Goal: Transaction & Acquisition: Subscribe to service/newsletter

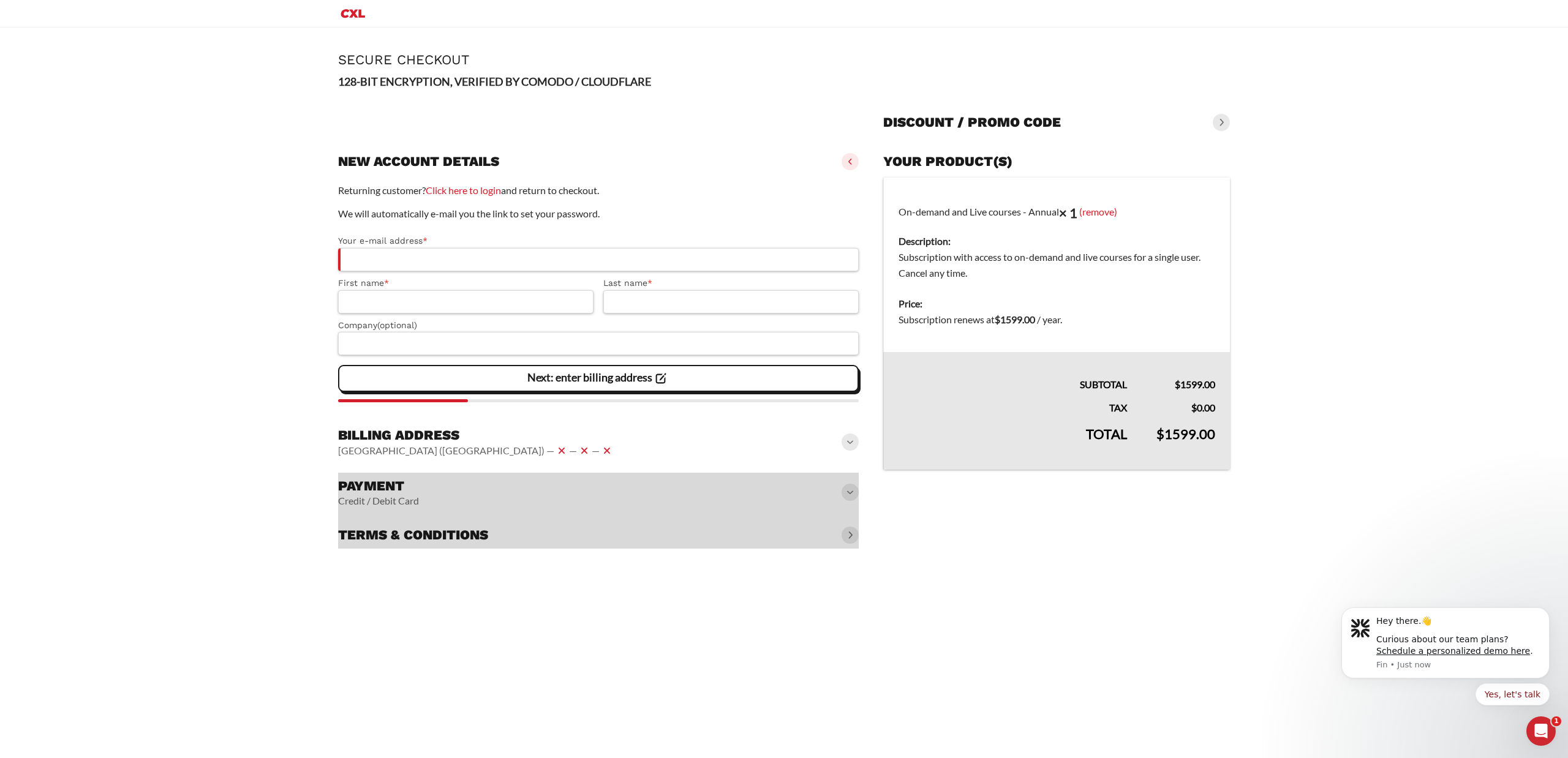
click at [1034, 258] on dd "Subscription with access to on-demand and live courses for a single user. Cance…" at bounding box center [1056, 265] width 317 height 32
click at [1035, 258] on dd "Subscription with access to on-demand and live courses for a single user. Cance…" at bounding box center [1056, 265] width 317 height 32
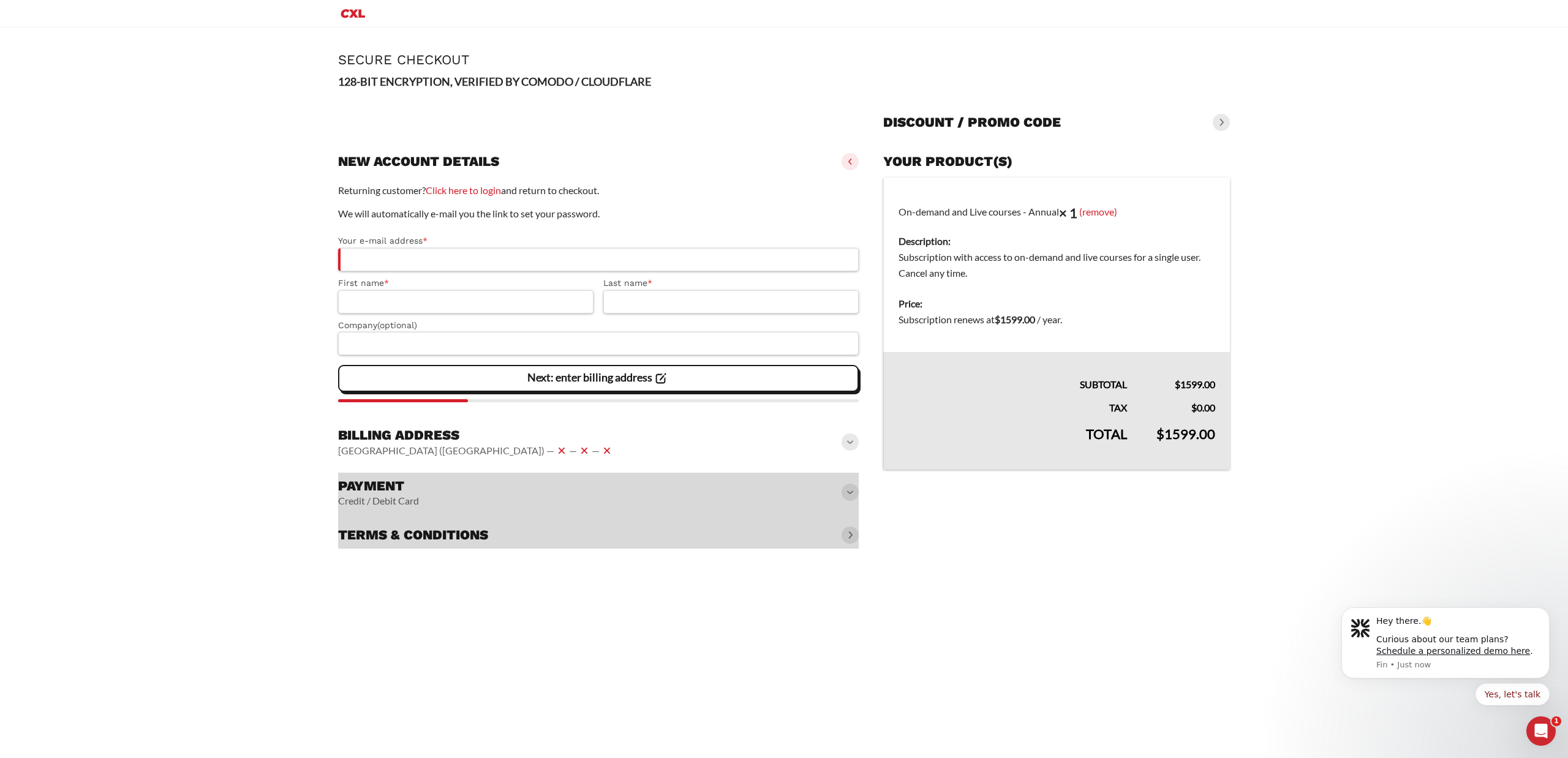
click at [1035, 258] on dd "Subscription with access to on-demand and live courses for a single user. Cance…" at bounding box center [1056, 265] width 317 height 32
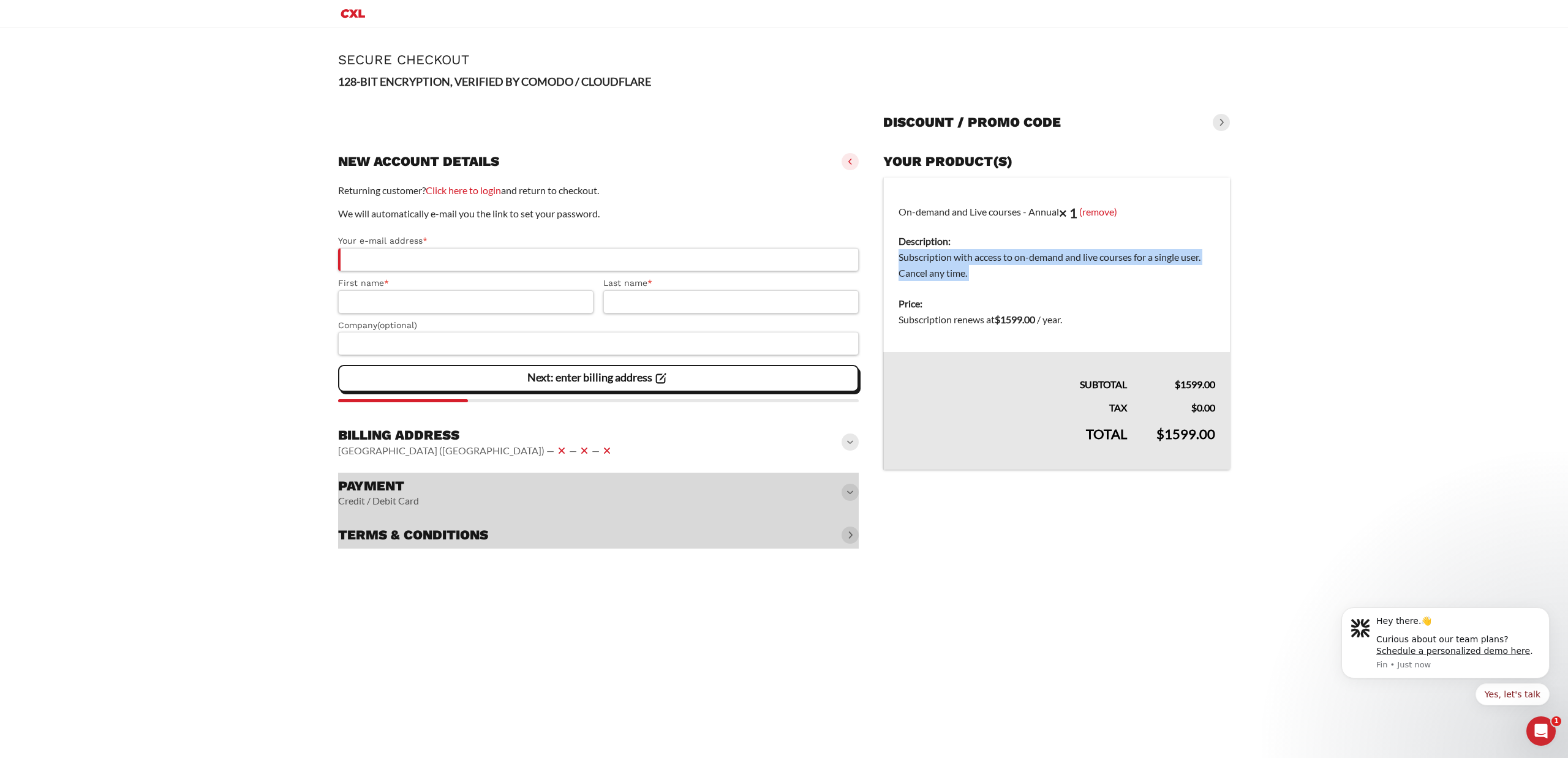
click at [987, 261] on dd "Subscription with access to on-demand and live courses for a single user. Cance…" at bounding box center [1056, 265] width 317 height 32
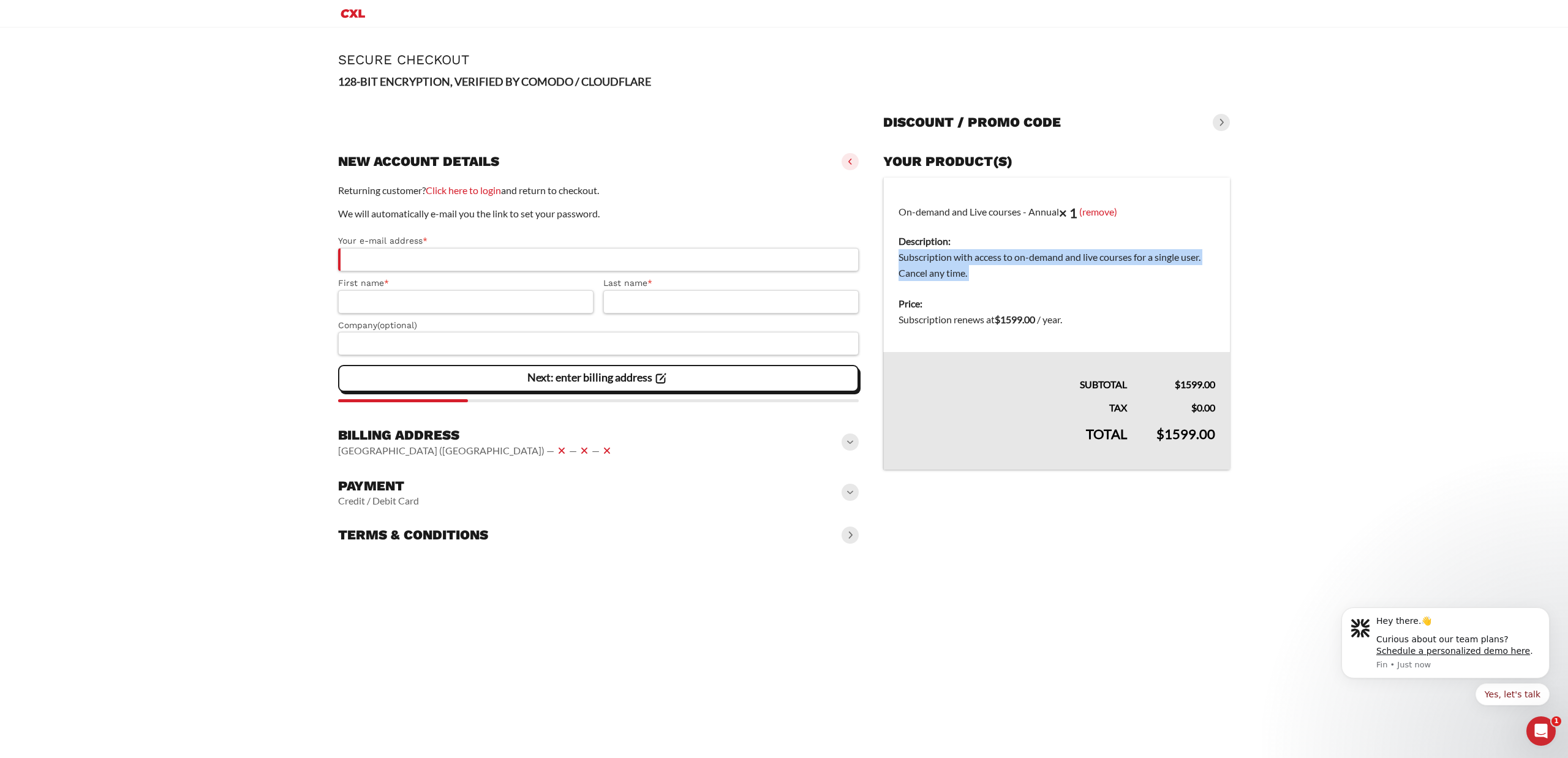
click at [989, 258] on dd "Subscription with access to on-demand and live courses for a single user. Cance…" at bounding box center [1056, 265] width 317 height 32
click at [845, 537] on span at bounding box center [850, 535] width 17 height 17
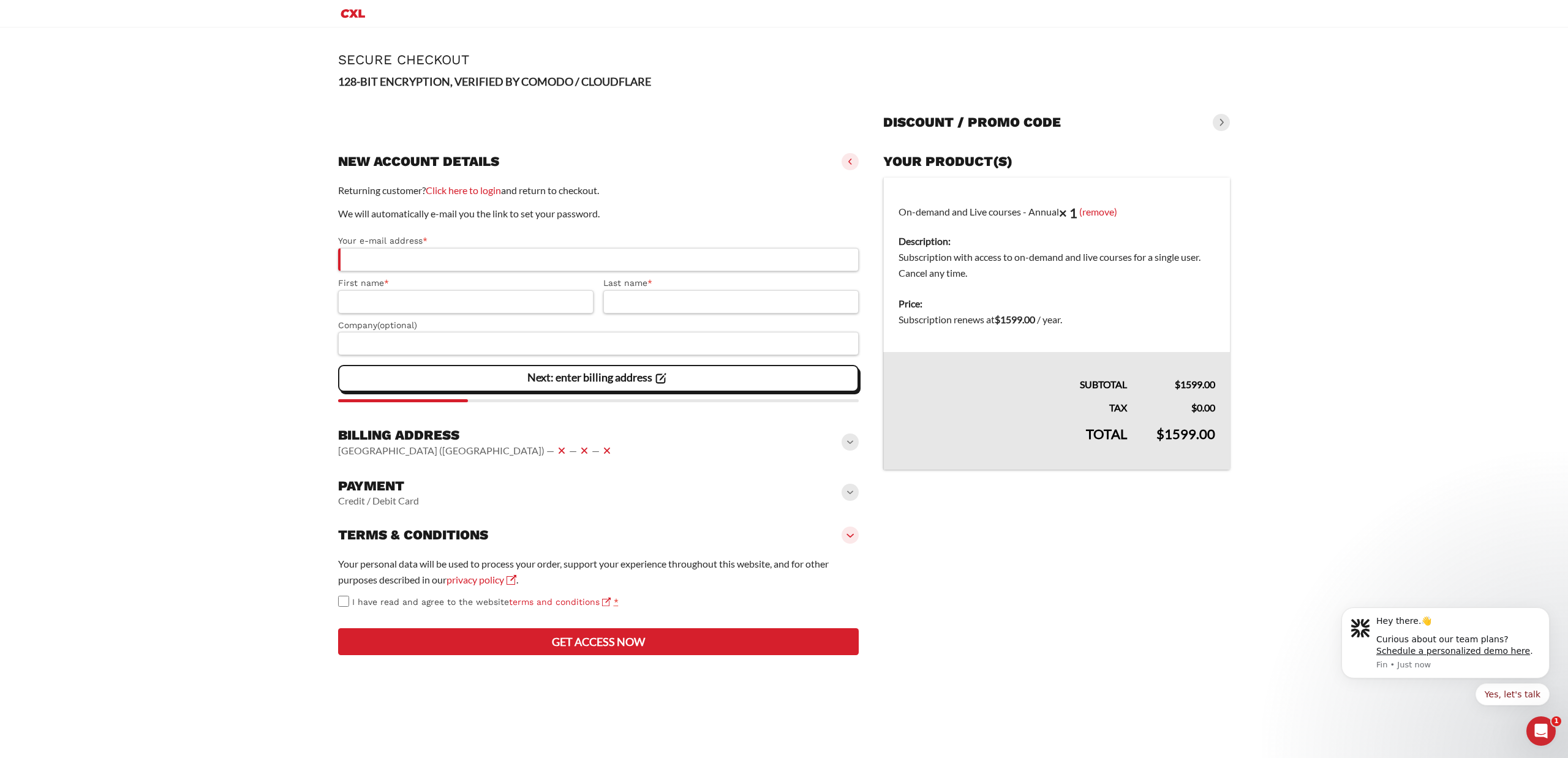
click at [854, 498] on span at bounding box center [850, 492] width 17 height 17
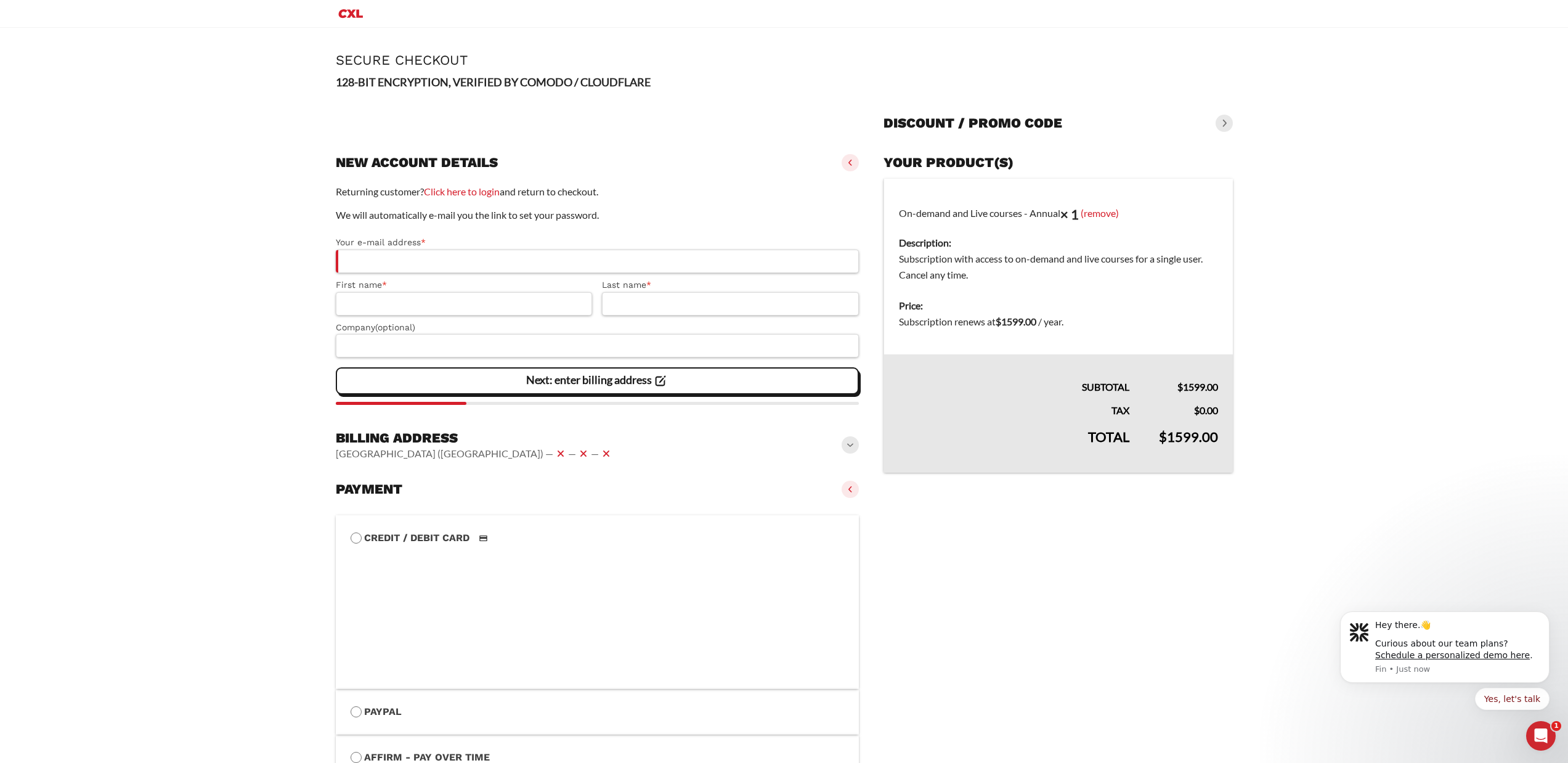
click at [852, 446] on span at bounding box center [850, 444] width 17 height 17
